Goal: Task Accomplishment & Management: Complete application form

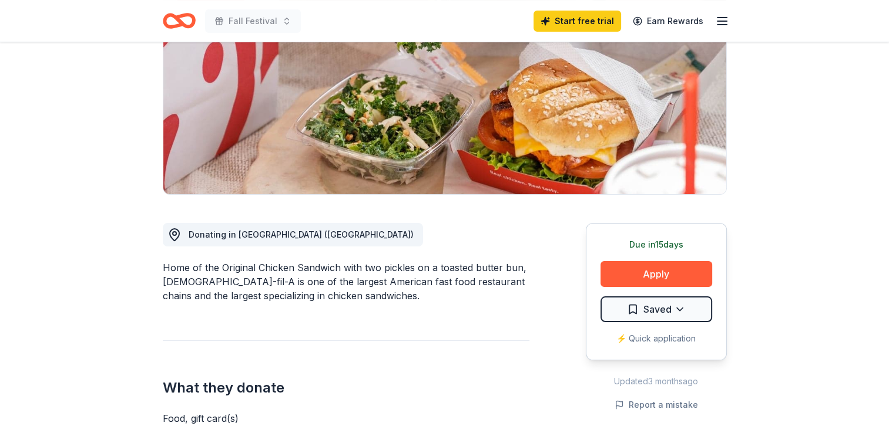
scroll to position [155, 0]
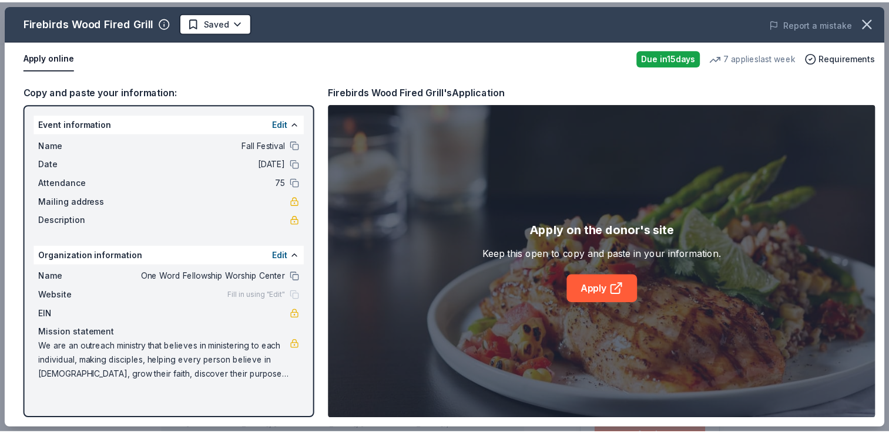
scroll to position [256, 0]
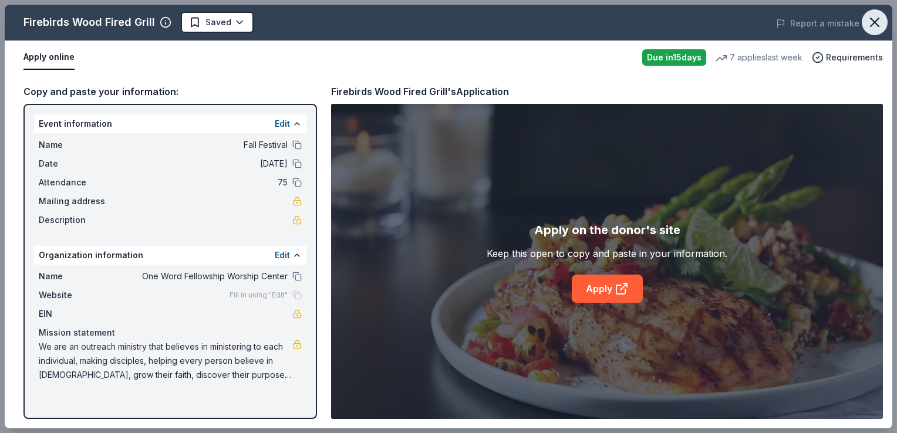
click at [874, 20] on icon "button" at bounding box center [875, 22] width 16 height 16
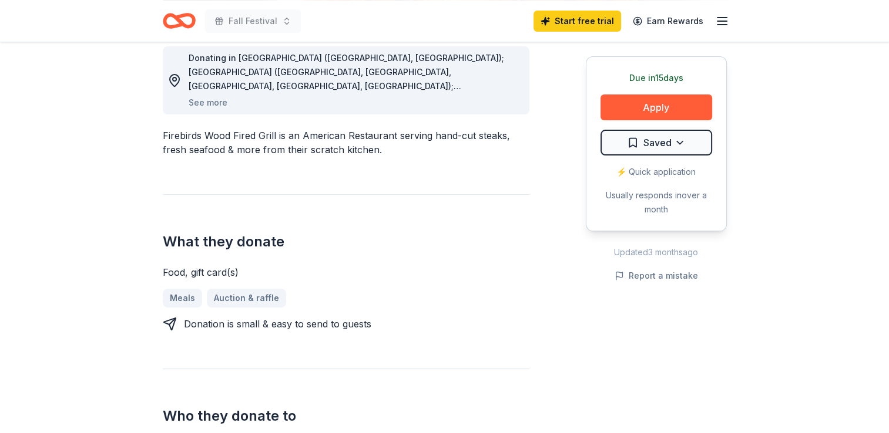
scroll to position [335, 0]
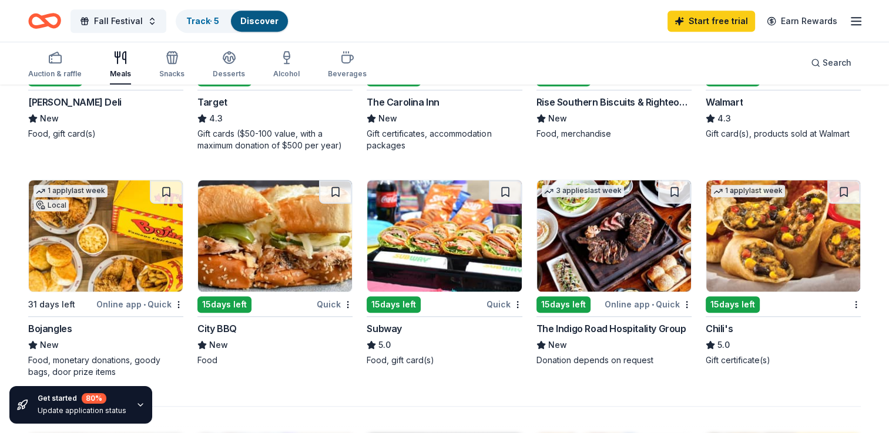
scroll to position [712, 0]
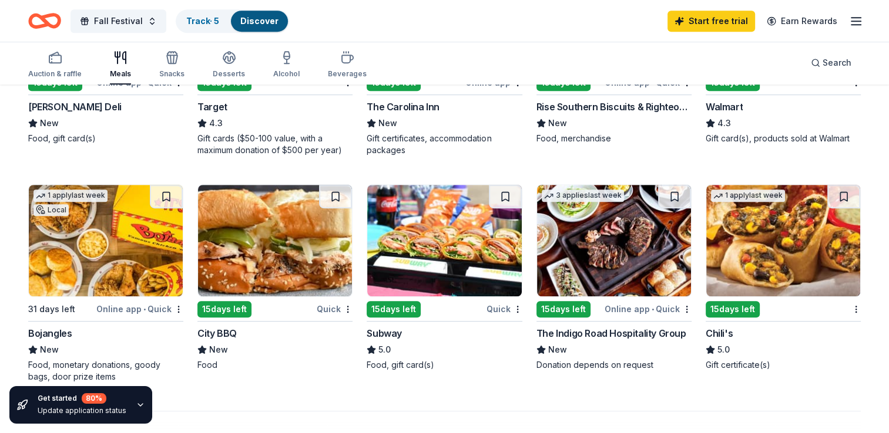
click at [263, 253] on img at bounding box center [275, 241] width 154 height 112
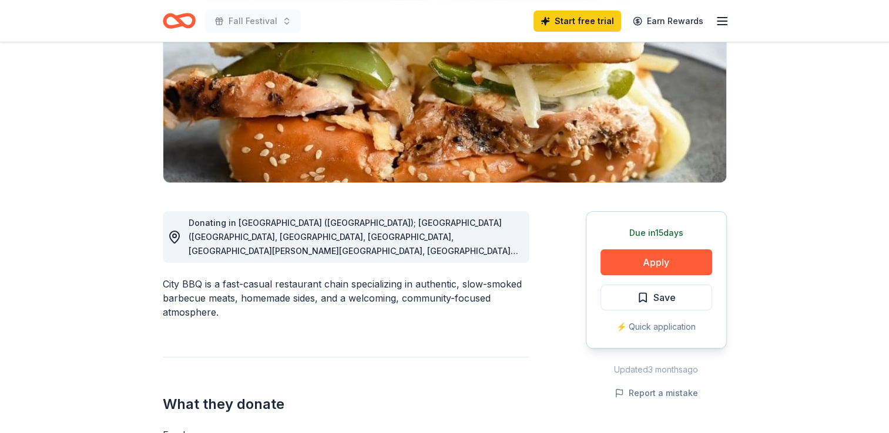
scroll to position [174, 0]
click at [294, 251] on span "Donating in FL (Winter Park); GA (Buford, Decatur, John's Creek, McDonough, San…" at bounding box center [353, 327] width 329 height 221
click at [479, 242] on div "Donating in FL (Winter Park); GA (Buford, Decatur, John's Creek, McDonough, San…" at bounding box center [354, 237] width 331 height 42
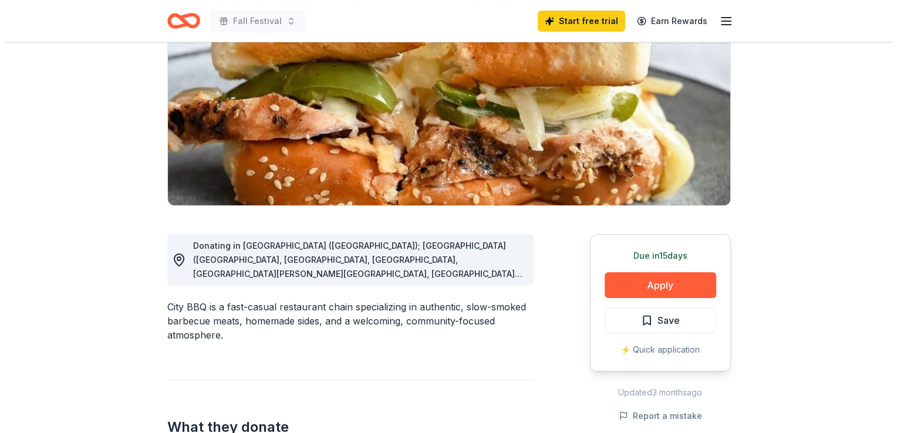
scroll to position [169, 0]
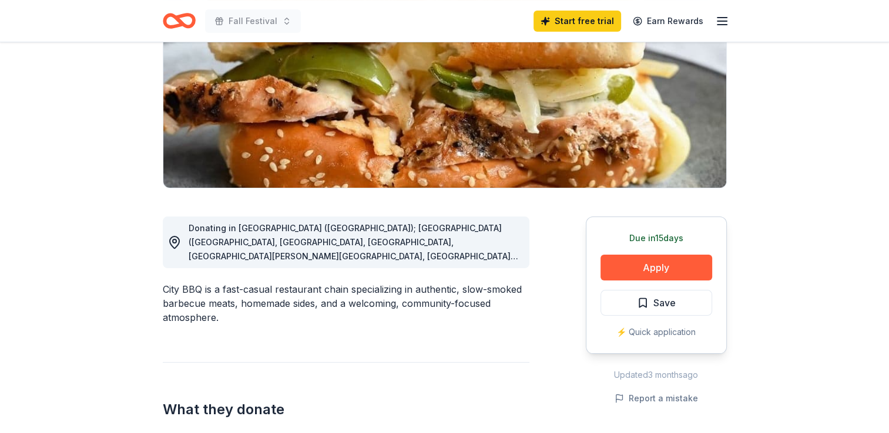
click at [418, 251] on span "Donating in FL (Winter Park); GA (Buford, Decatur, John's Creek, McDonough, San…" at bounding box center [353, 333] width 329 height 221
click at [623, 259] on button "Apply" at bounding box center [656, 268] width 112 height 26
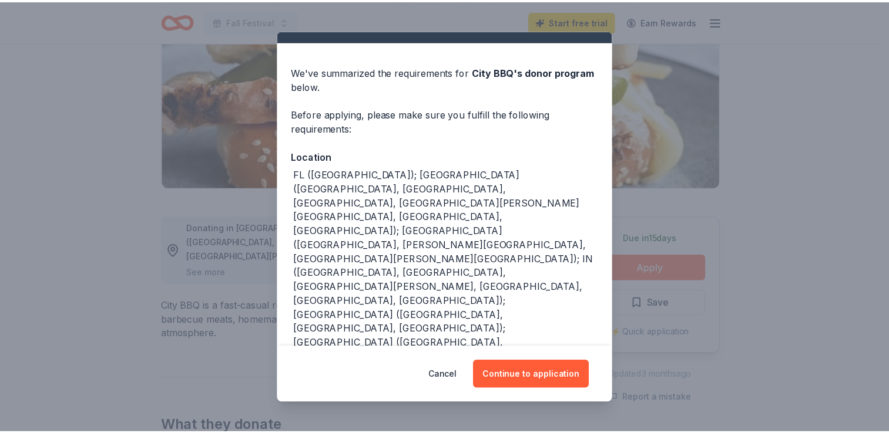
scroll to position [33, 0]
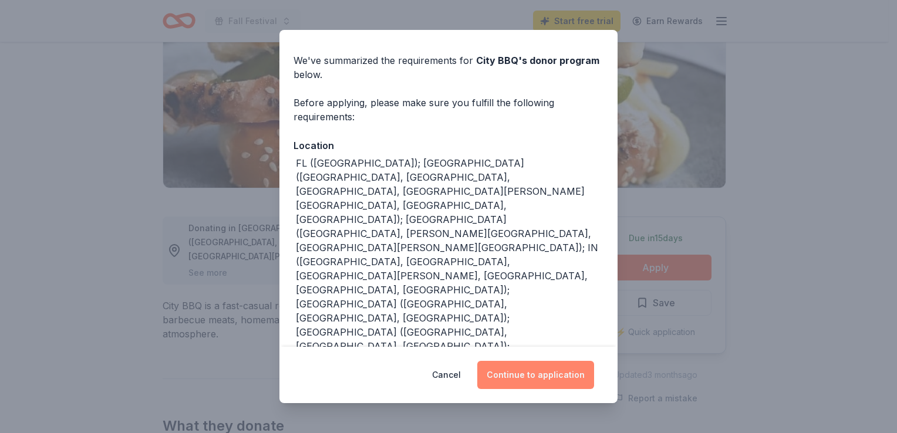
click at [536, 381] on button "Continue to application" at bounding box center [535, 375] width 117 height 28
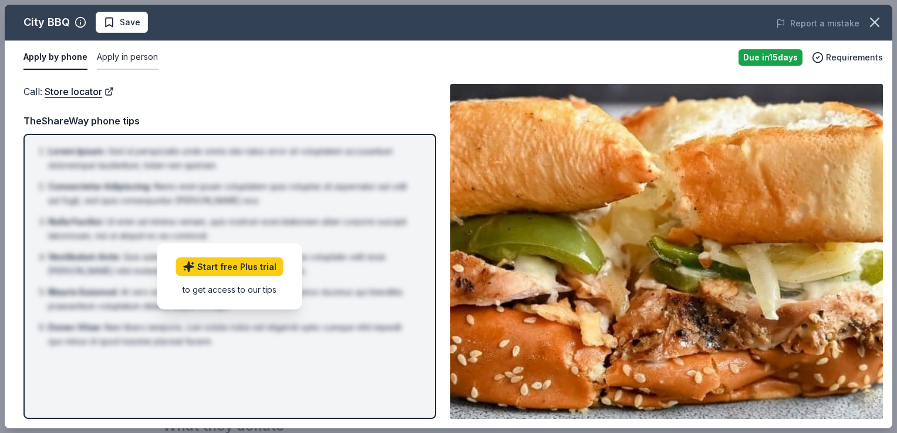
click at [132, 53] on button "Apply in person" at bounding box center [127, 57] width 61 height 25
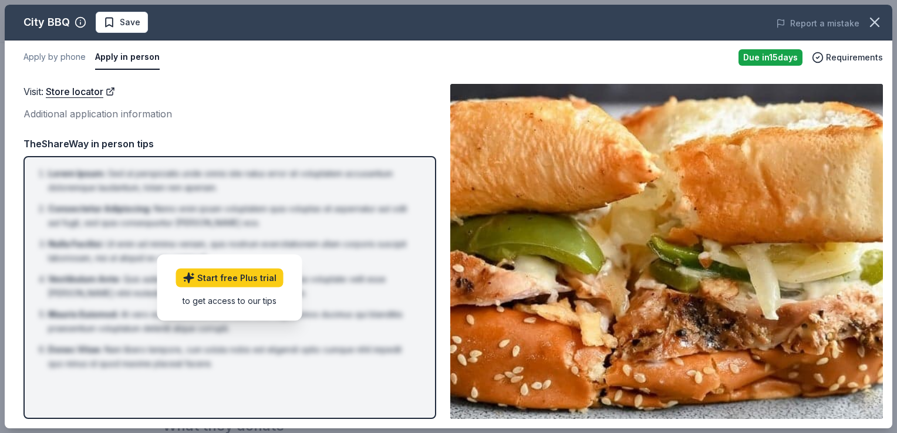
click at [130, 115] on div "Additional application information" at bounding box center [229, 113] width 413 height 15
click at [871, 22] on icon "button" at bounding box center [875, 22] width 16 height 16
